Goal: Book appointment/travel/reservation

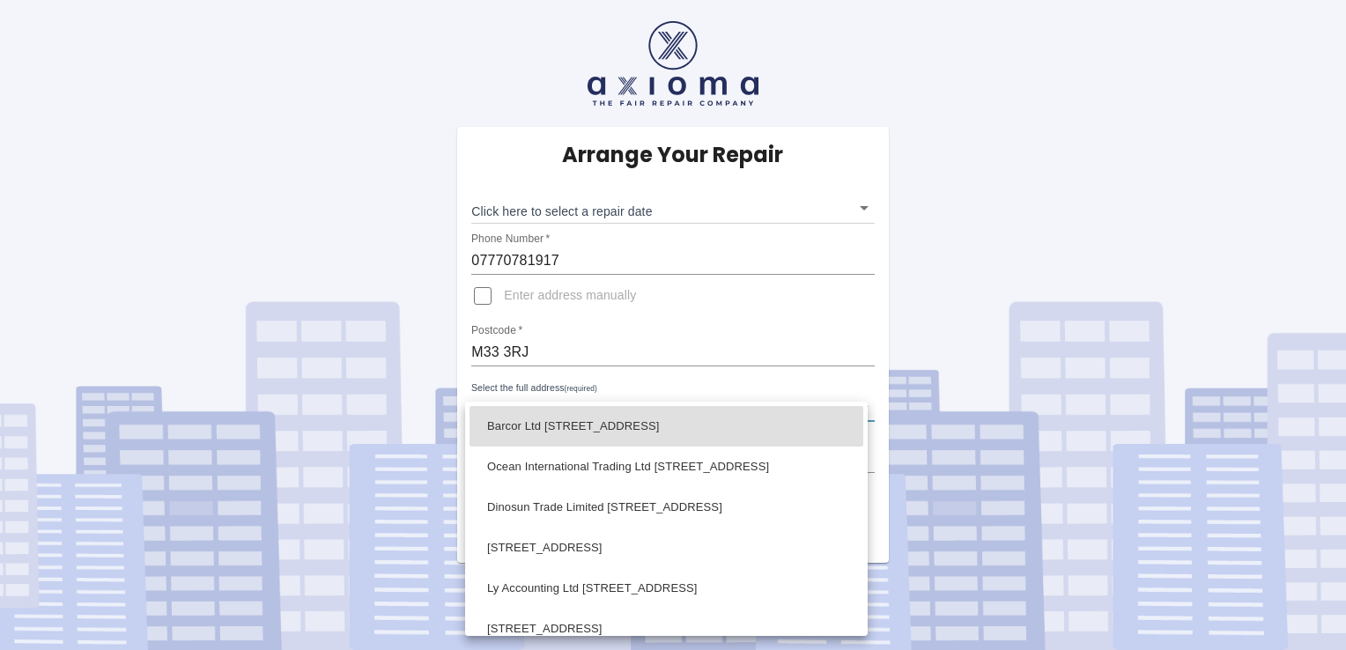
click at [862, 410] on body "Arrange Your Repair Click here to select a repair date ​ Phone Number   * 07770…" at bounding box center [673, 325] width 1346 height 650
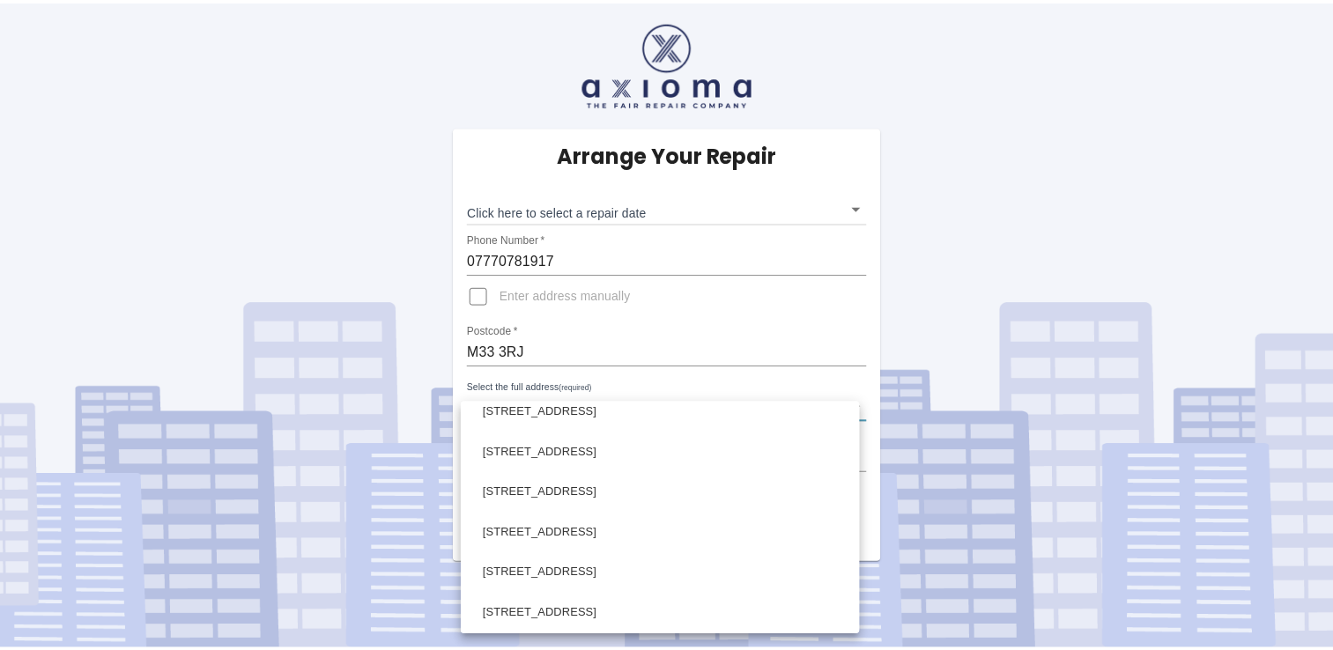
scroll to position [787, 0]
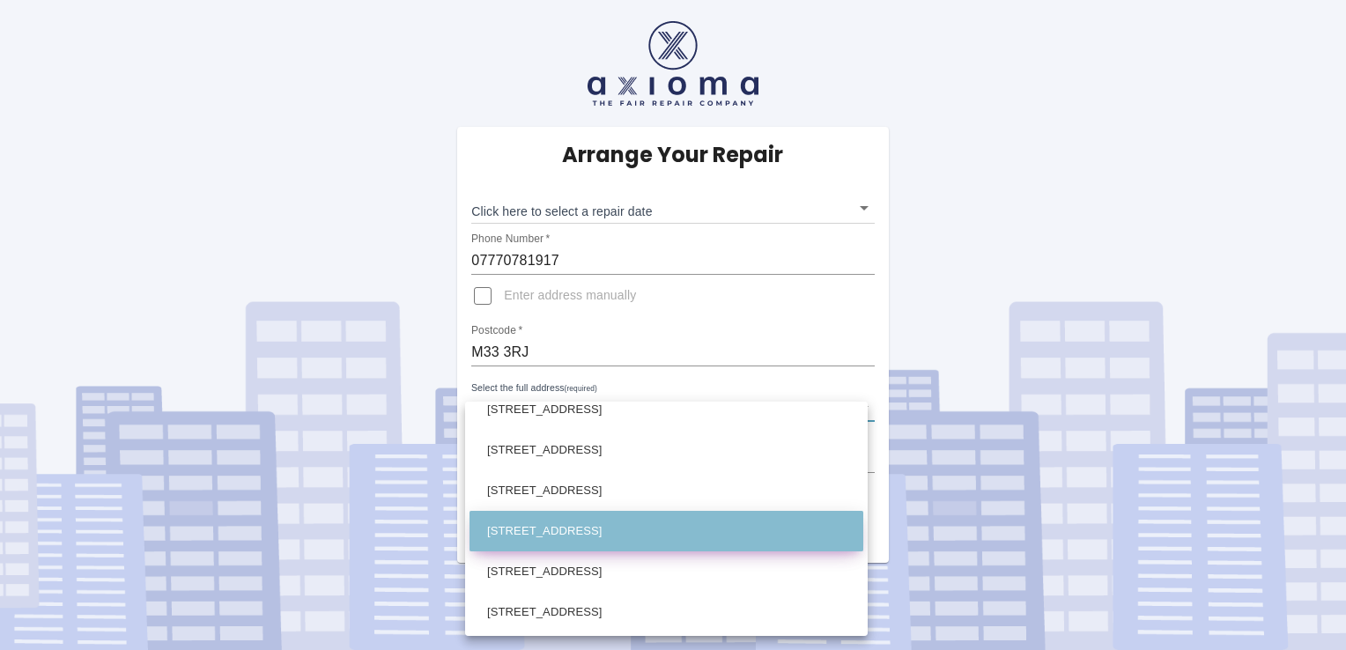
click at [690, 519] on li "[STREET_ADDRESS]" at bounding box center [667, 531] width 394 height 41
type input "[STREET_ADDRESS]"
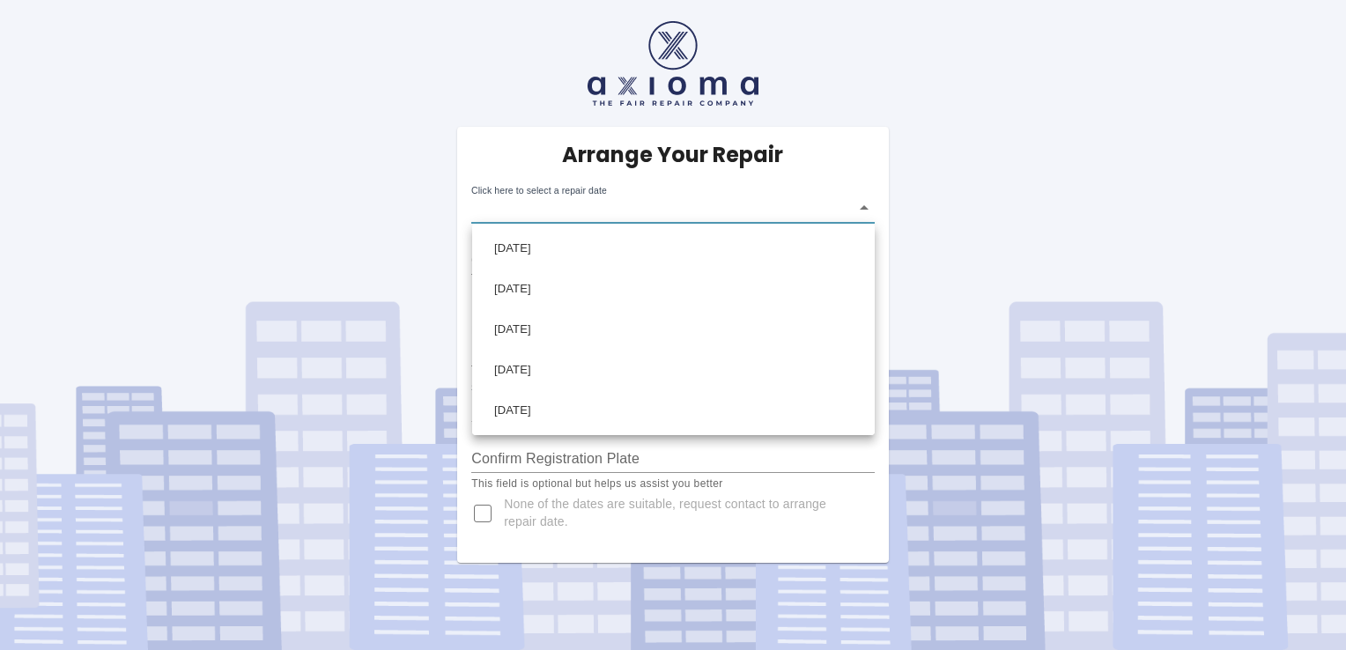
click at [856, 203] on body "Arrange Your Repair Click here to select a repair date ​ Phone Number   * 07770…" at bounding box center [673, 325] width 1346 height 650
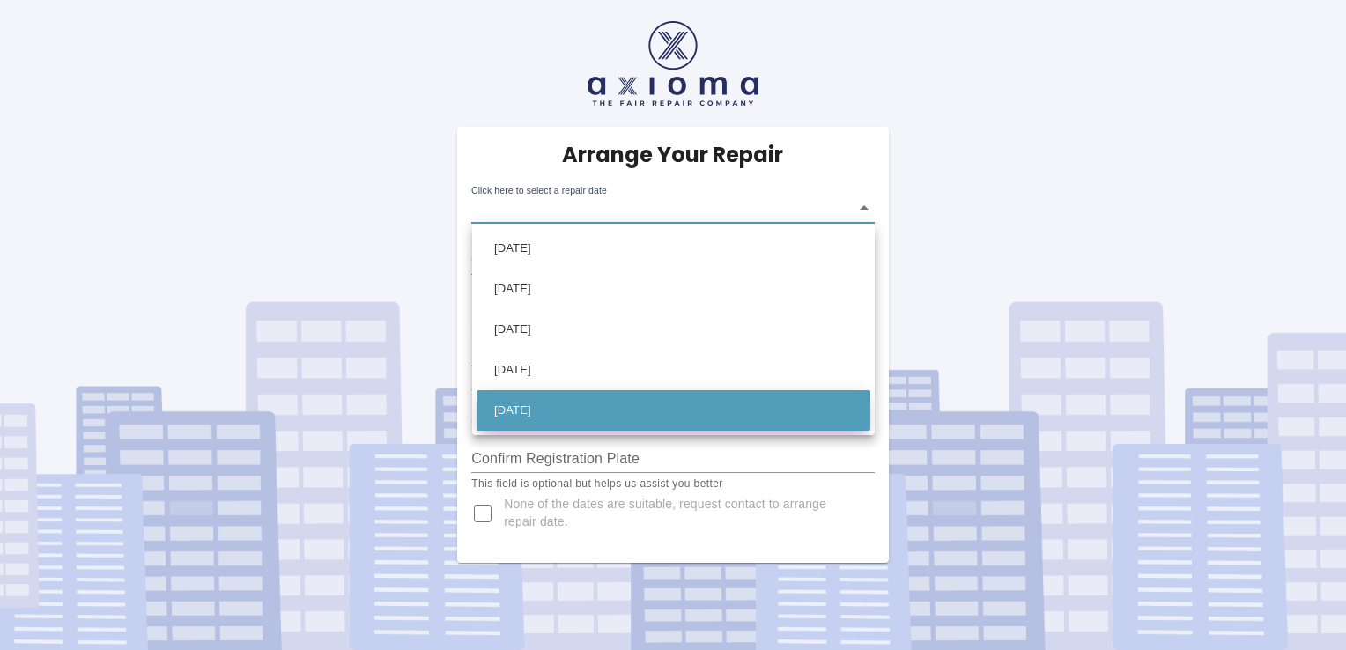
click at [591, 406] on li "[DATE]" at bounding box center [674, 410] width 394 height 41
type input "[DATE]T00:00:00.000Z"
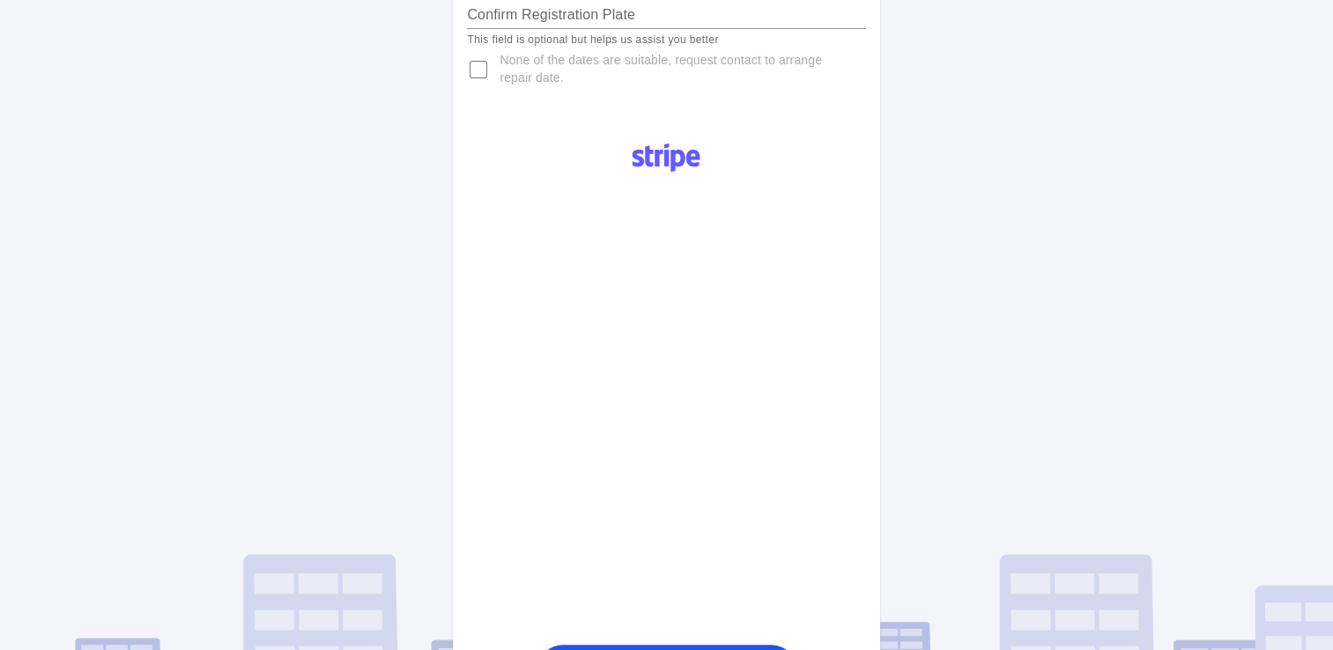
scroll to position [427, 0]
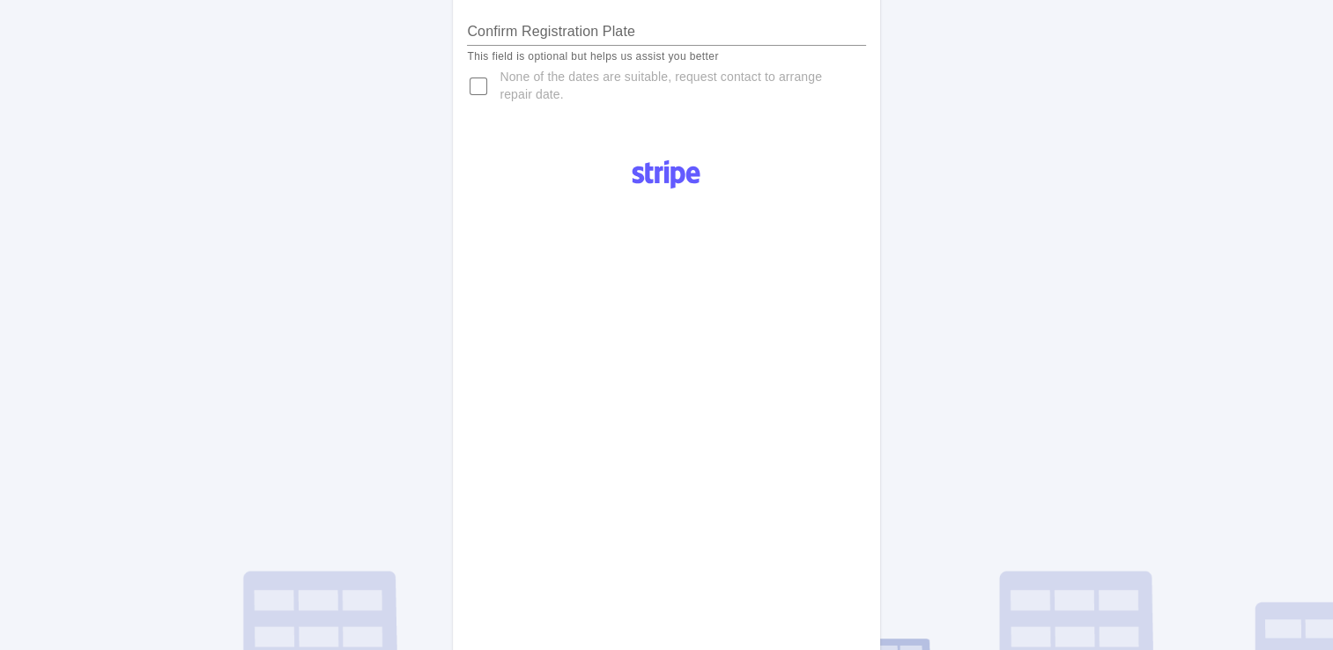
click at [469, 90] on input "None of the dates are suitable, request contact to arrange repair date." at bounding box center [478, 86] width 42 height 42
checkbox input "true"
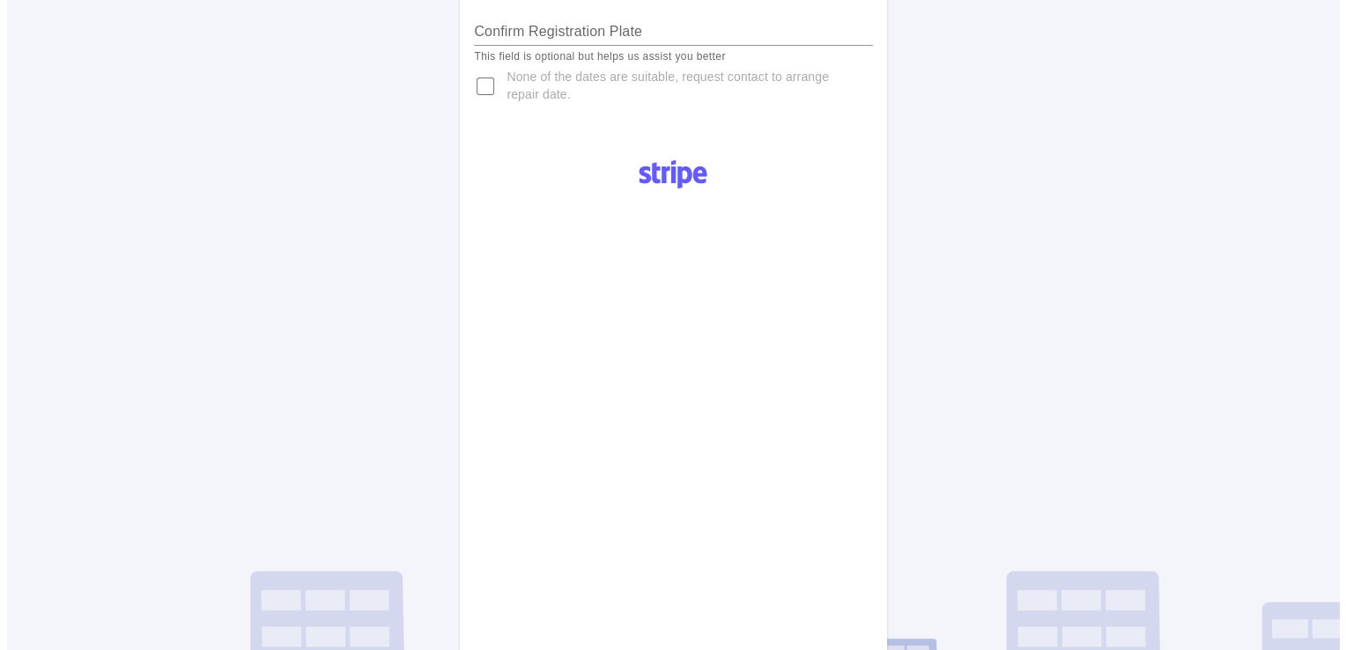
scroll to position [0, 0]
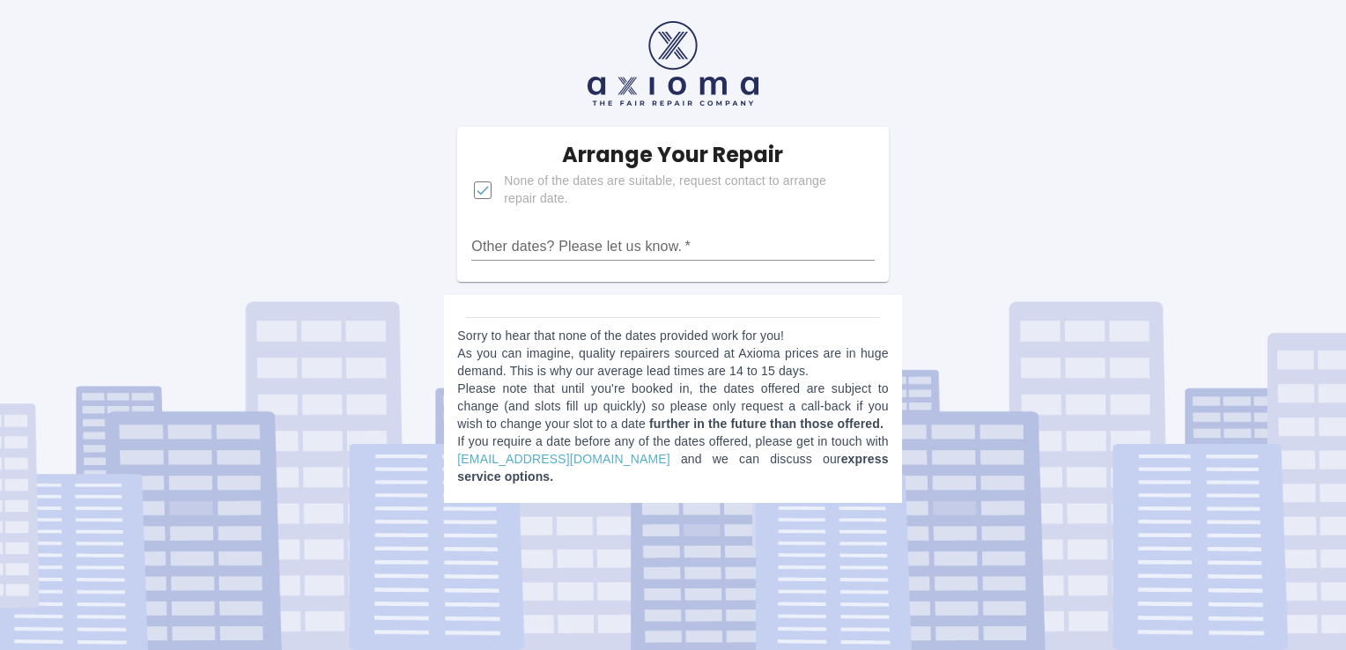
click at [634, 235] on input "Other dates? Please let us know.   *" at bounding box center [672, 247] width 403 height 28
